Goal: Task Accomplishment & Management: Manage account settings

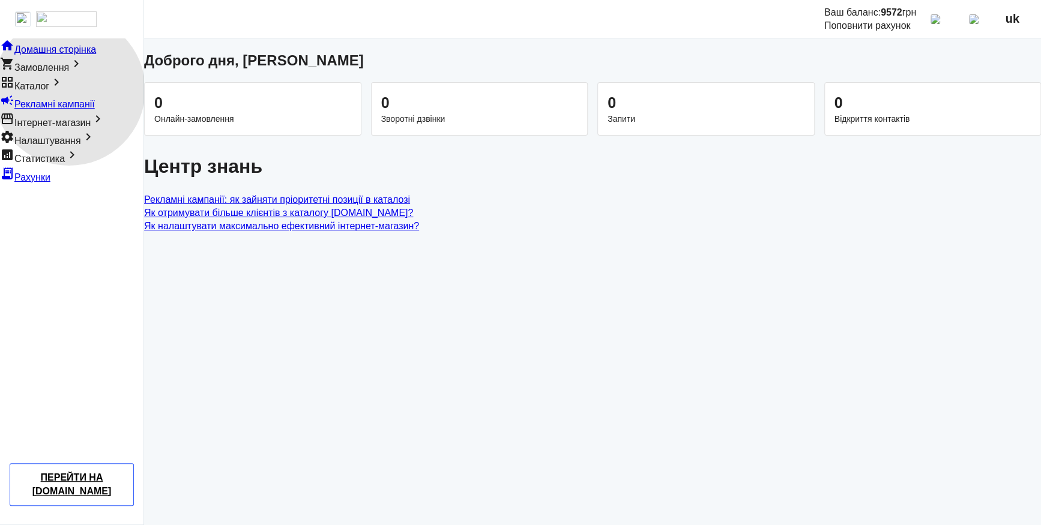
click at [49, 91] on span "Каталог" at bounding box center [31, 86] width 35 height 10
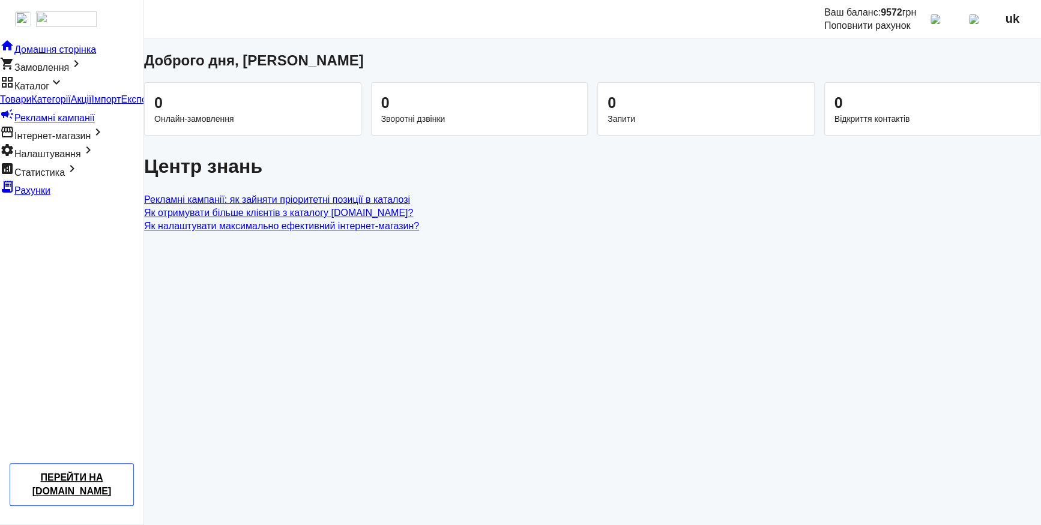
click at [31, 104] on span "Товари" at bounding box center [15, 99] width 31 height 10
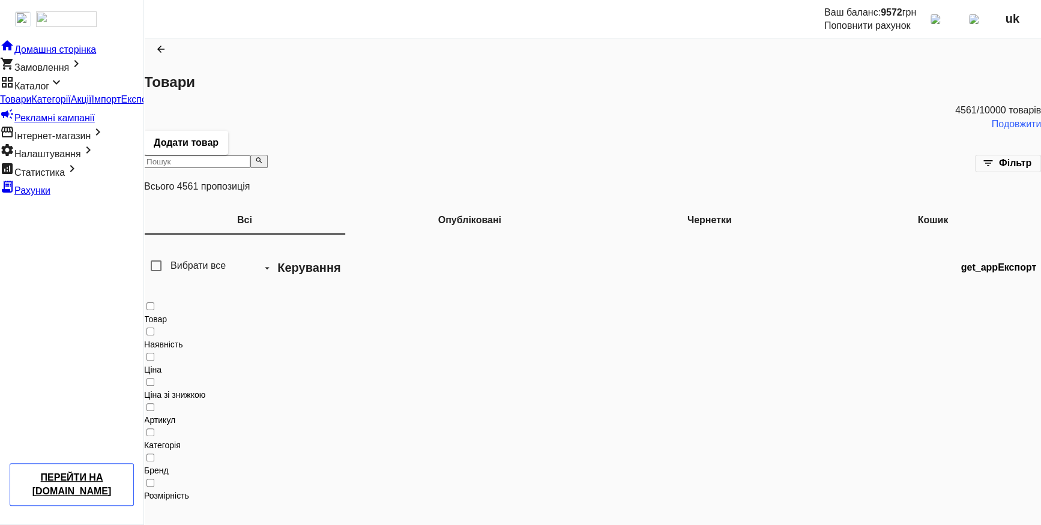
click at [250, 155] on input "search" at bounding box center [197, 161] width 106 height 13
paste input "Газоблок Аерок D500 гладкий 400х200х600 мм Обухів"
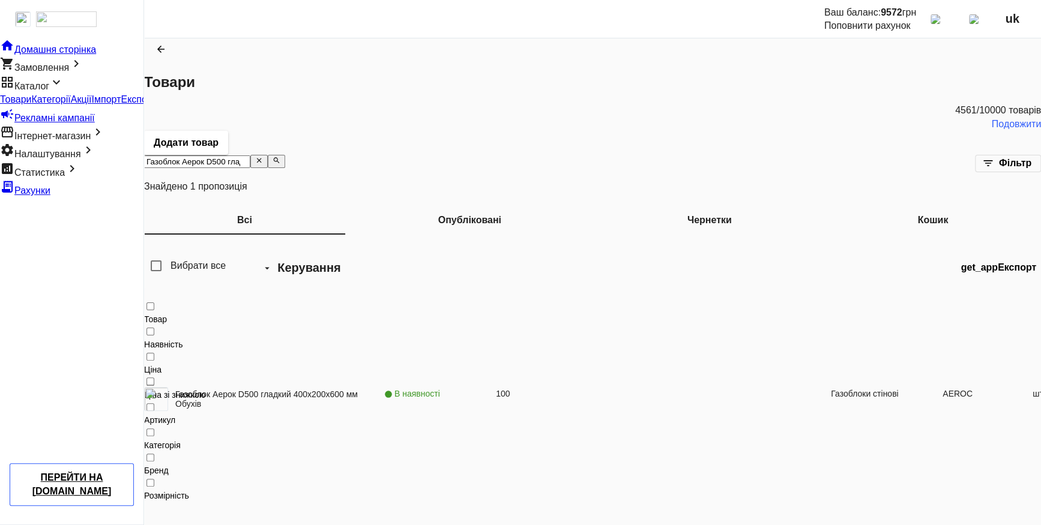
type input "Газоблок Аерок D500 гладкий 400х200х600 мм Обухів"
click at [355, 390] on link "Газоблок Аерок D500 гладкий 400х200х600 мм Обухів" at bounding box center [279, 399] width 209 height 19
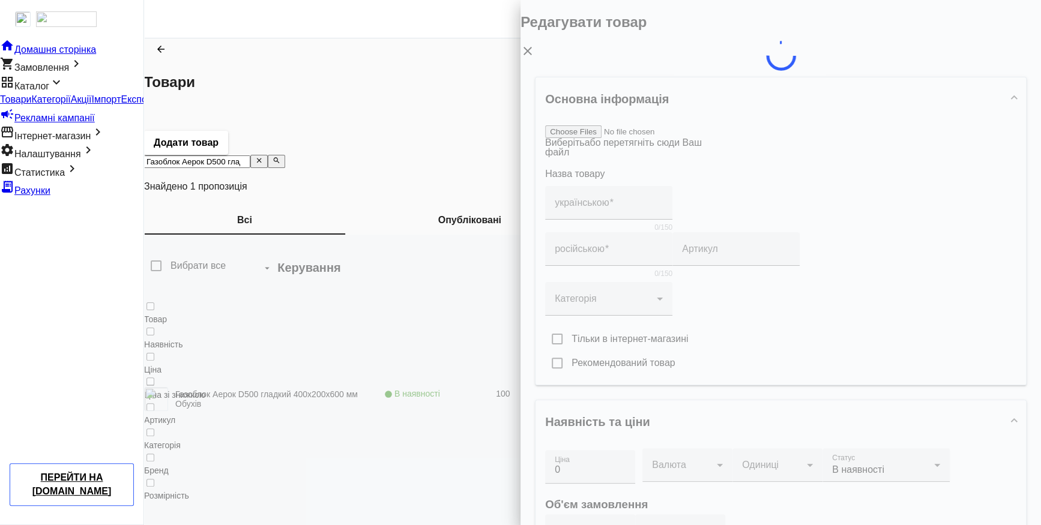
type input "Газоблок Аерок D500 гладкий 400х200х600 мм Обухів"
type input "Газоблок Аерок D500 гладкий 400х200х600 мм [PERSON_NAME]"
type input "100"
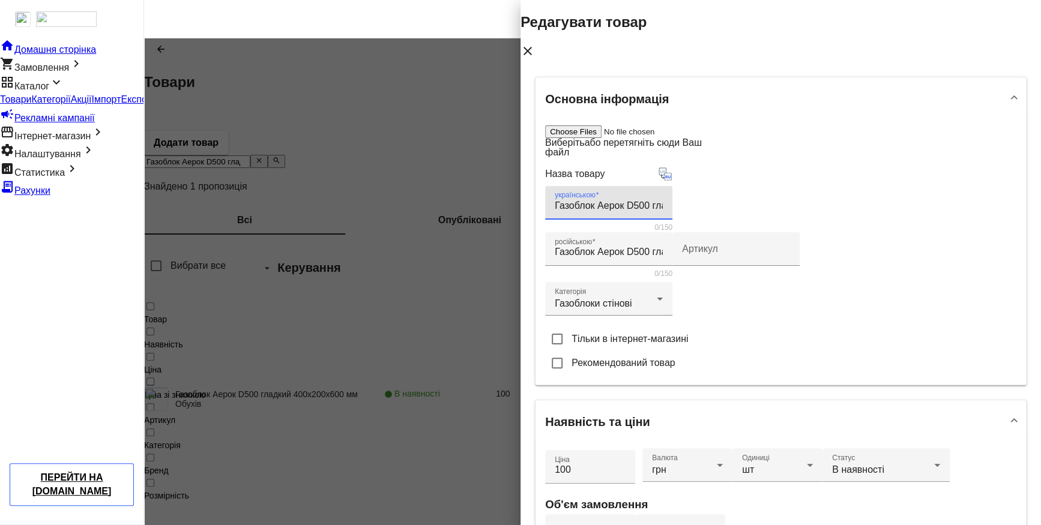
click at [644, 200] on input "Газоблок Аерок D500 гладкий 400х200х600 мм Обухів" at bounding box center [609, 205] width 108 height 11
drag, startPoint x: 649, startPoint y: 198, endPoint x: 672, endPoint y: 201, distance: 23.0
click at [663, 201] on input "Газоблок Аерок D500 10\20 гладкий 400х200х600 мм Обухів" at bounding box center [609, 205] width 108 height 11
type input "Газоблок Аерок D500 10\20 гладкий 400х200х600 мм Обухів"
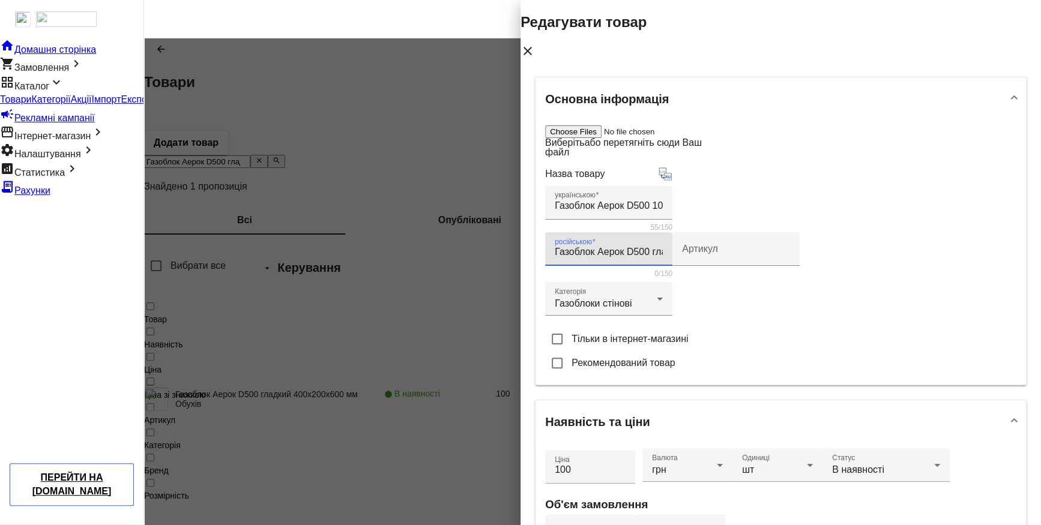
drag, startPoint x: 645, startPoint y: 248, endPoint x: 677, endPoint y: 253, distance: 32.8
click at [645, 248] on input "Газоблок Аерок D500 гладкий 400х200х600 мм [PERSON_NAME]" at bounding box center [609, 252] width 108 height 11
paste input "10\20"
type input "Газоблок Аерок D500 10\20 гладкий 400х200х600 мм [PERSON_NAME]"
